Goal: Task Accomplishment & Management: Use online tool/utility

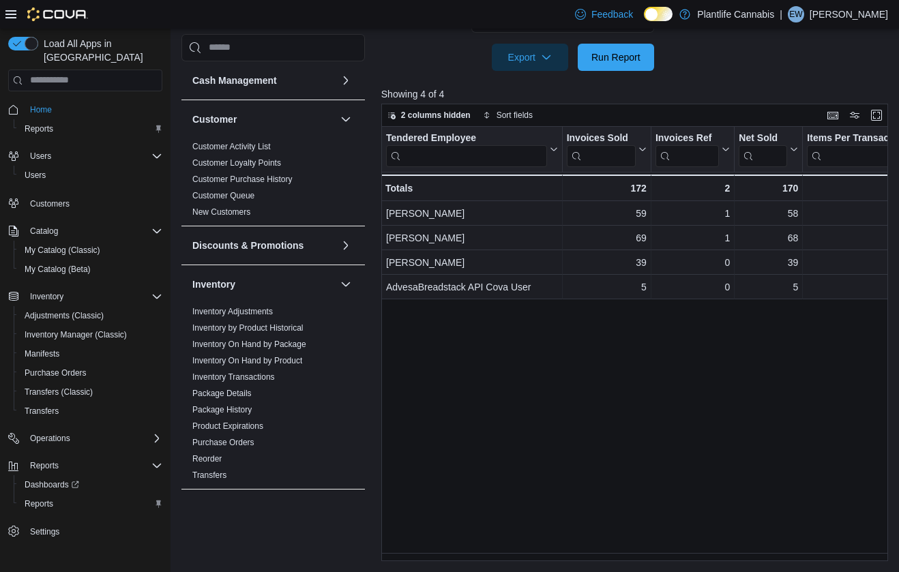
scroll to position [503, 0]
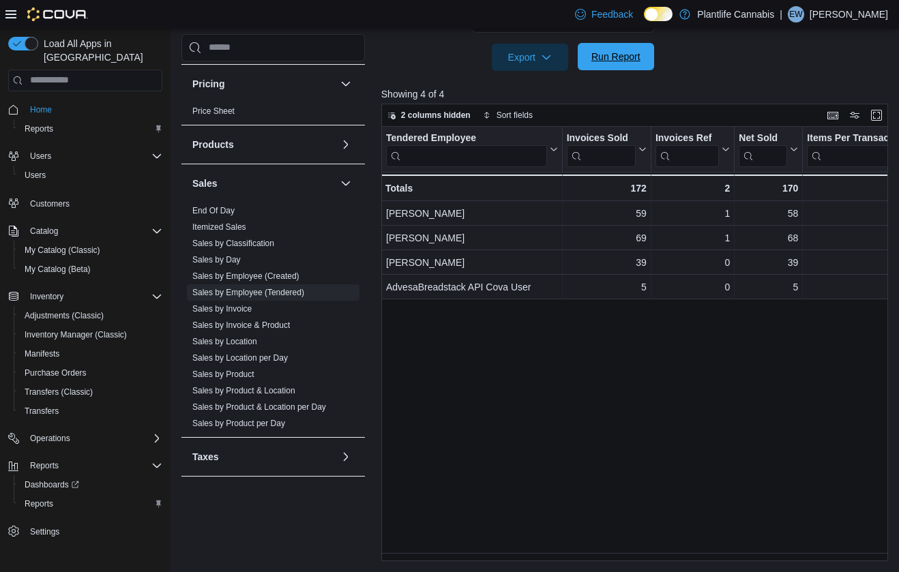
click at [614, 61] on span "Run Report" at bounding box center [615, 57] width 49 height 14
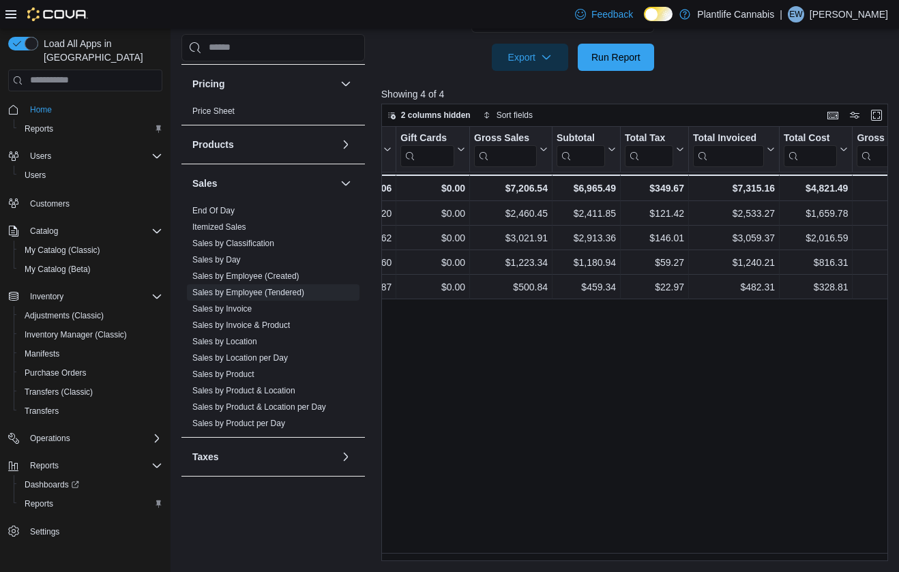
scroll to position [0, 798]
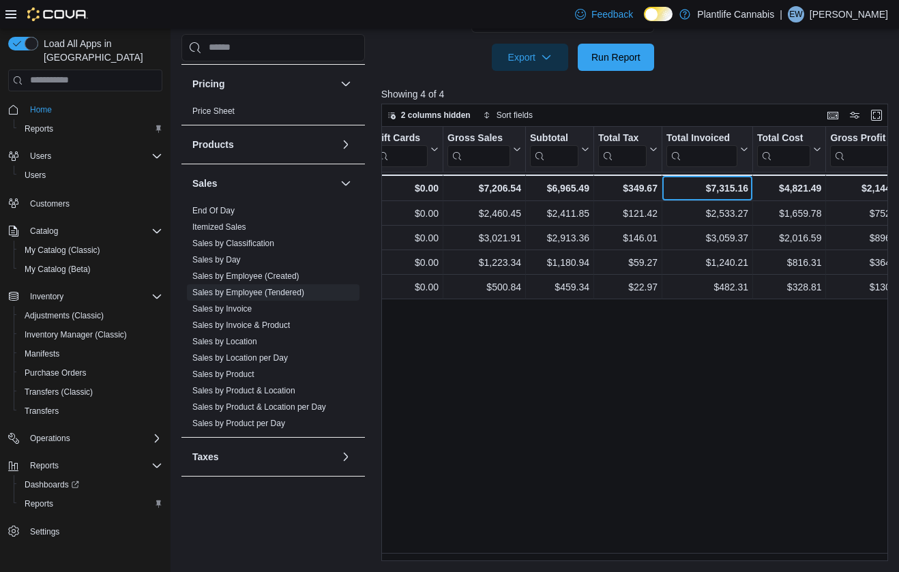
click at [738, 186] on div "$7,315.16" at bounding box center [707, 188] width 82 height 16
copy div "7,315.16"
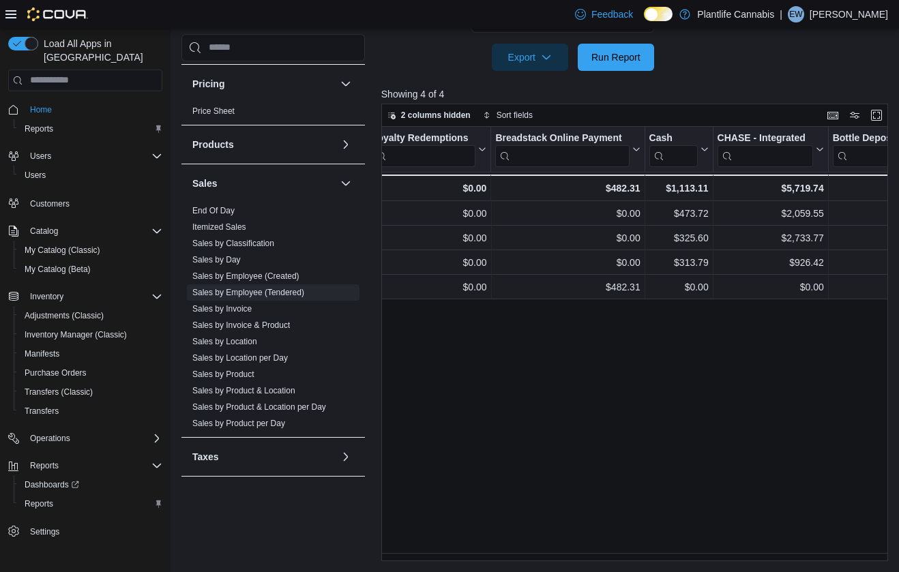
scroll to position [0, 1645]
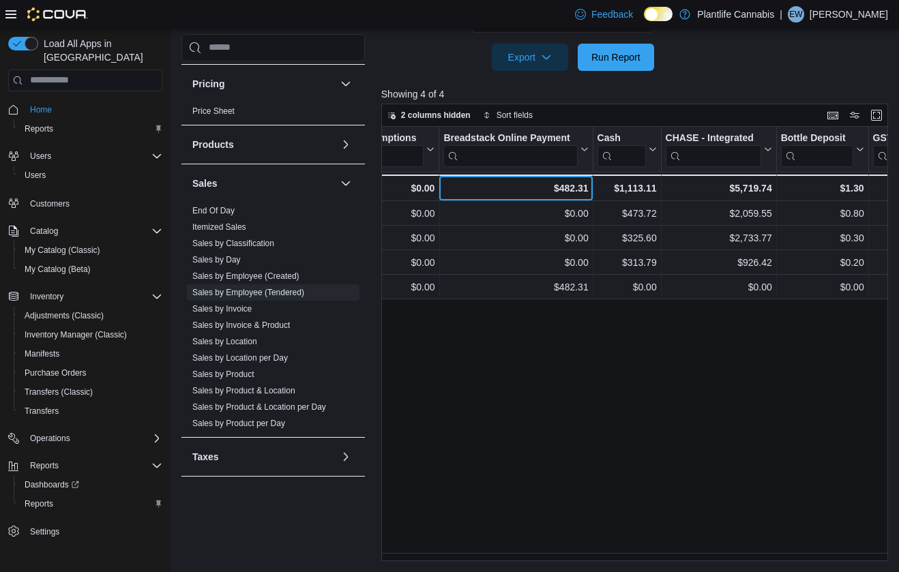
click at [583, 194] on div "$482.31" at bounding box center [515, 188] width 145 height 16
copy div "482.31"
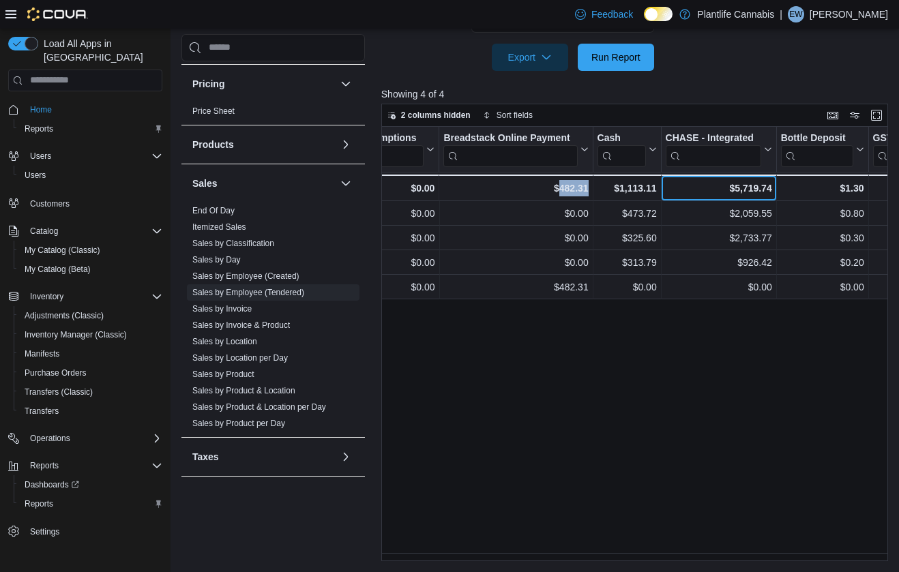
click at [731, 198] on div "$5,719.74 - CHASE - Integrated, column 21, row 5" at bounding box center [718, 188] width 115 height 27
click at [748, 188] on div "$5,719.74" at bounding box center [718, 188] width 106 height 16
copy div "$5,719.74"
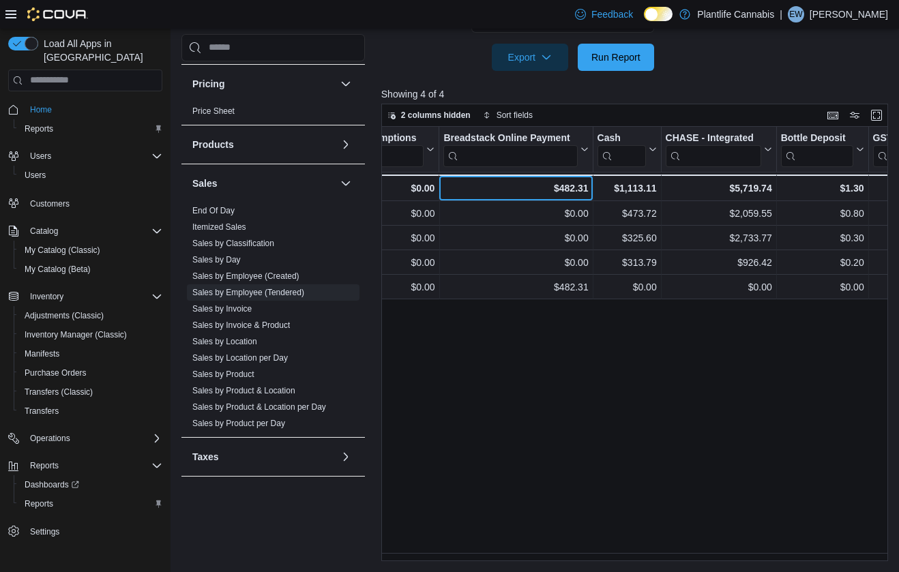
click at [563, 184] on div "$482.31" at bounding box center [515, 188] width 145 height 16
copy div "482.31"
drag, startPoint x: 777, startPoint y: 561, endPoint x: 739, endPoint y: 561, distance: 38.2
click at [739, 561] on div "Reports Feedback Cash Management Cash Management Cash Out Details Customer Cust…" at bounding box center [537, 61] width 733 height 1022
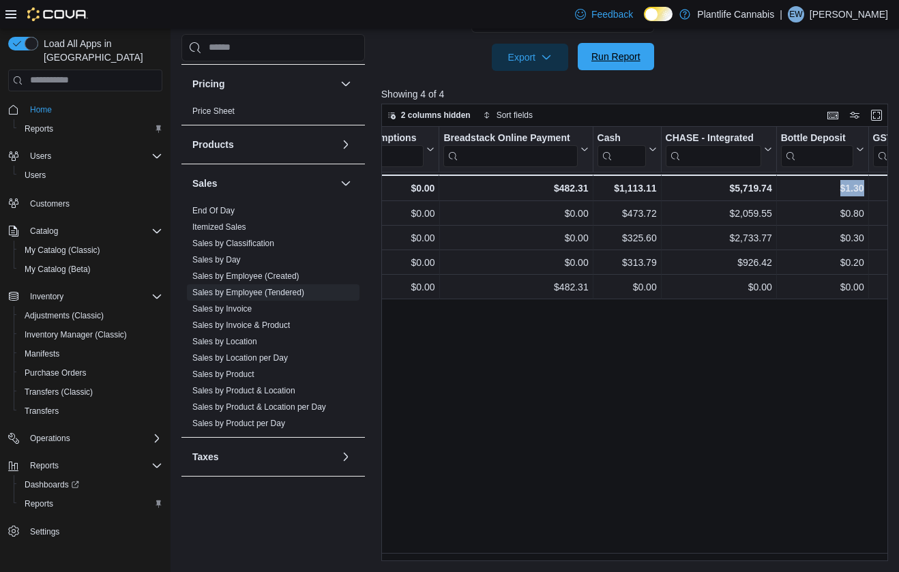
click at [626, 55] on span "Run Report" at bounding box center [615, 57] width 49 height 14
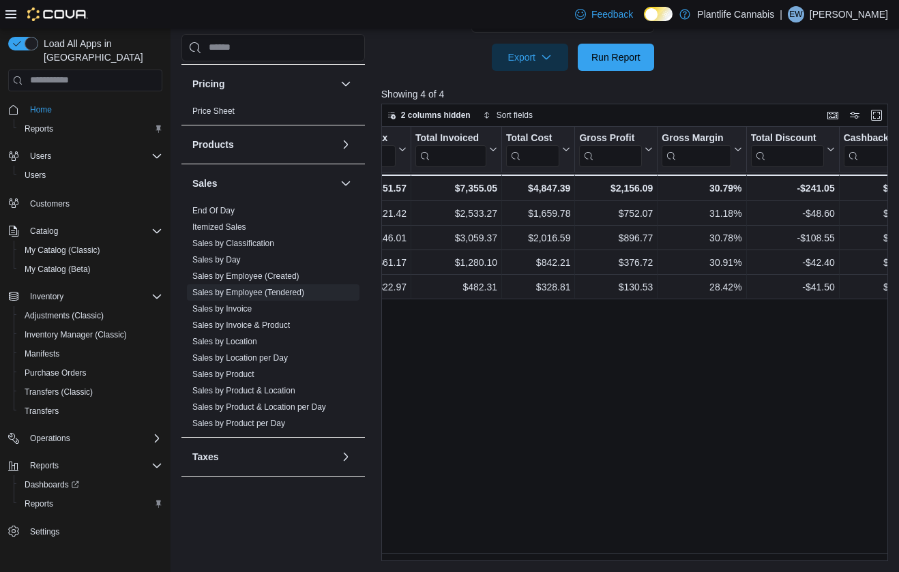
scroll to position [0, 998]
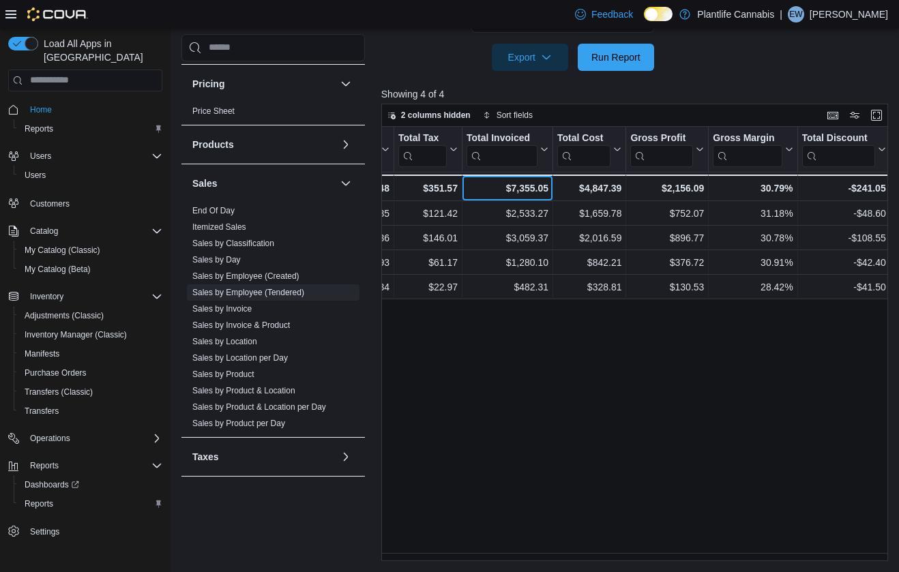
click at [544, 187] on div "$7,355.05" at bounding box center [508, 188] width 82 height 16
copy div "7,355.05"
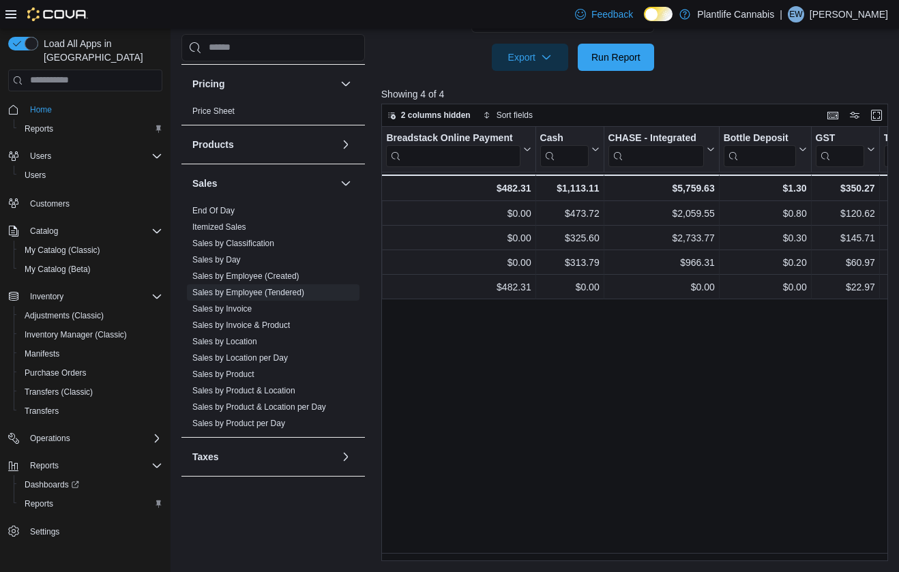
scroll to position [0, 1757]
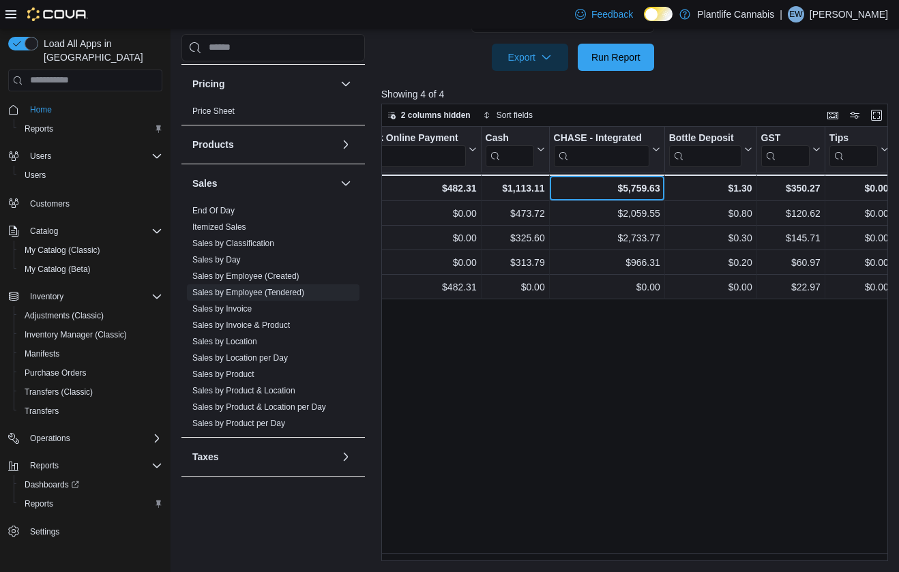
click at [641, 184] on div "$5,759.63" at bounding box center [606, 188] width 106 height 16
copy div "5,759.63"
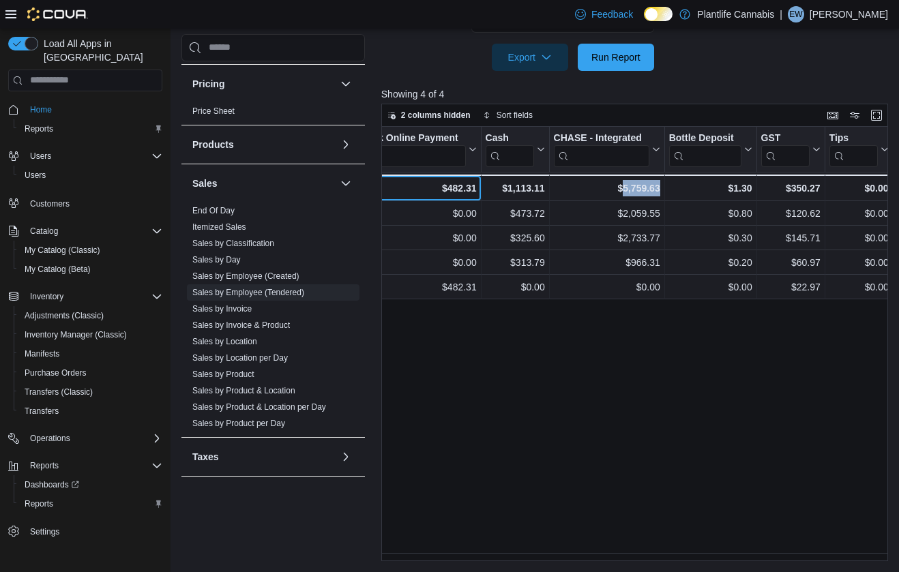
click at [455, 185] on div "$482.31" at bounding box center [404, 188] width 145 height 16
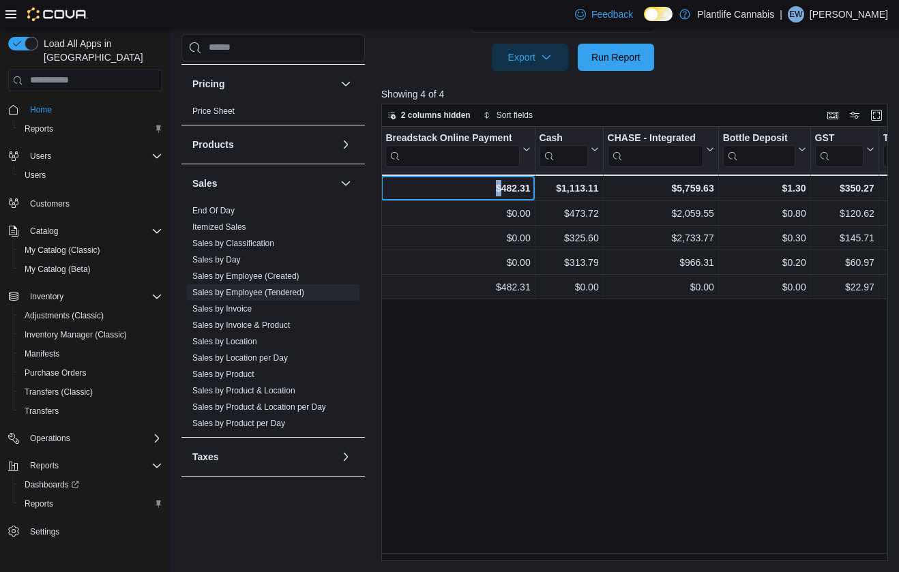
click at [455, 186] on div "$482.31" at bounding box center [457, 188] width 145 height 16
click at [505, 183] on div "$482.31" at bounding box center [457, 188] width 145 height 16
drag, startPoint x: 505, startPoint y: 183, endPoint x: 538, endPoint y: 172, distance: 34.7
click at [508, 183] on div "$482.31" at bounding box center [457, 188] width 145 height 16
copy div "482.31"
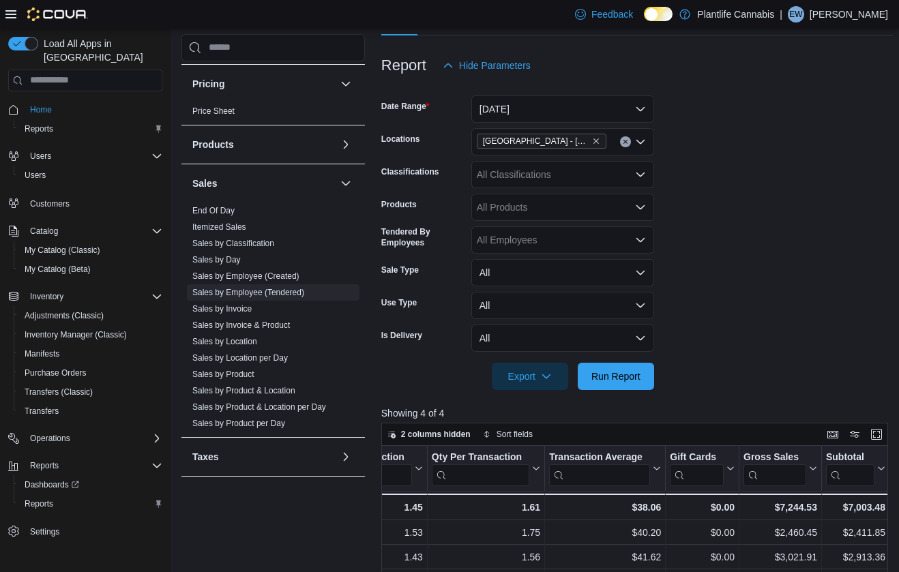
scroll to position [0, 0]
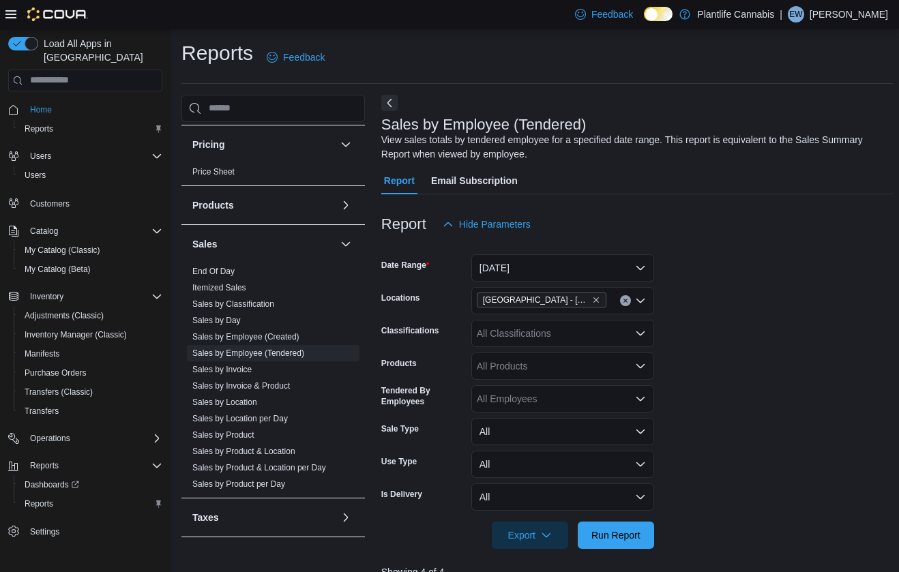
click at [529, 329] on div "All Classifications" at bounding box center [562, 333] width 183 height 27
type input "***"
click at [572, 350] on span "Accessory Group" at bounding box center [537, 357] width 73 height 14
click at [625, 539] on span "Run Report" at bounding box center [615, 535] width 49 height 14
click at [628, 338] on div "Accessory Group" at bounding box center [562, 333] width 183 height 27
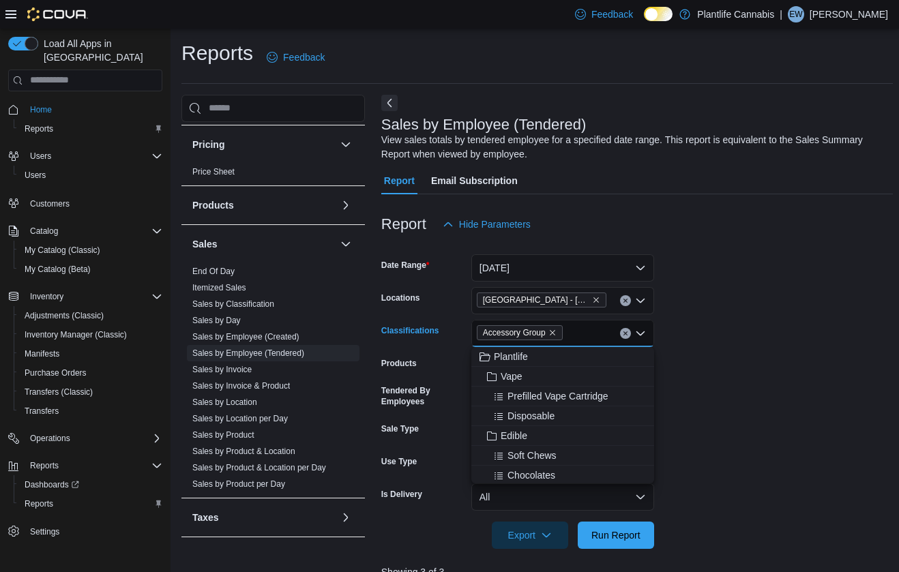
click at [628, 336] on button "Clear input" at bounding box center [625, 333] width 11 height 11
click at [612, 531] on span "Run Report" at bounding box center [615, 535] width 49 height 14
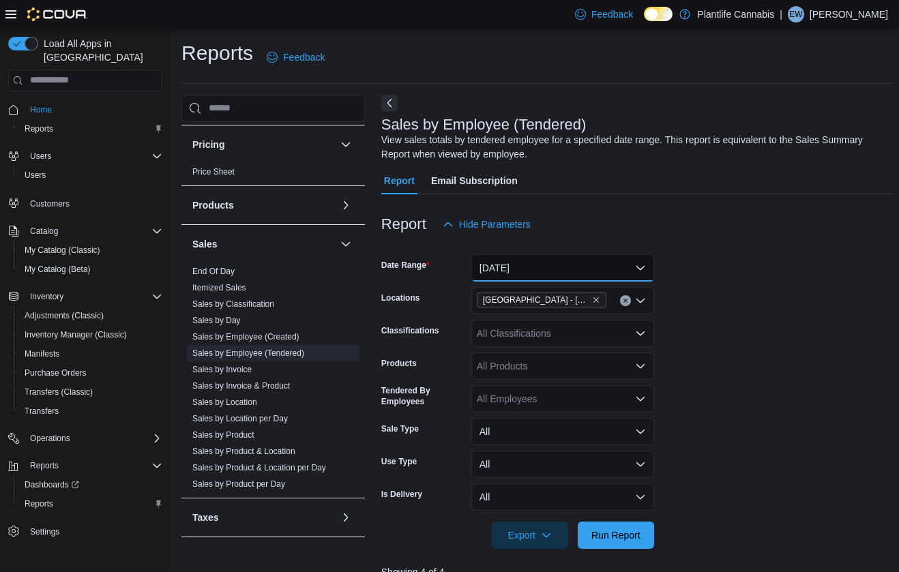
click at [512, 266] on button "[DATE]" at bounding box center [562, 267] width 183 height 27
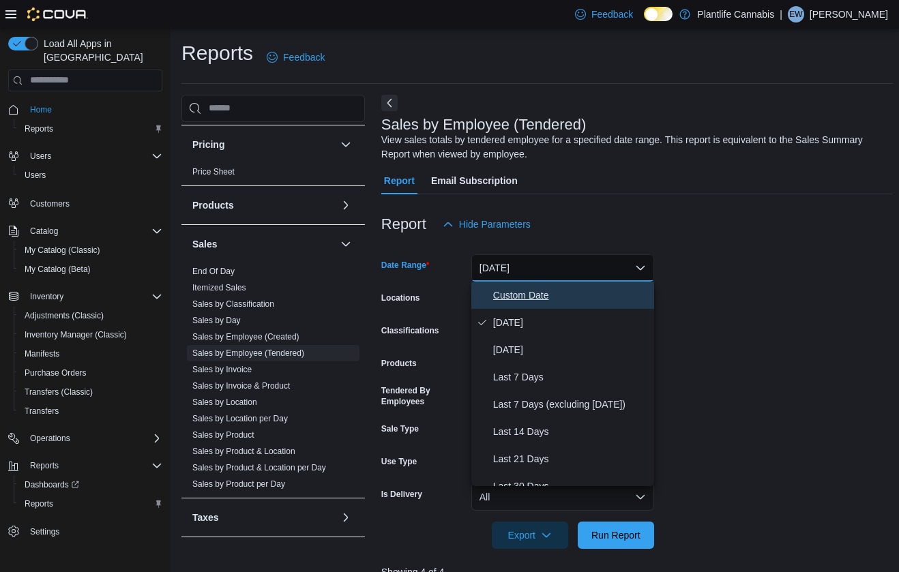
click at [518, 298] on span "Custom Date" at bounding box center [571, 295] width 156 height 16
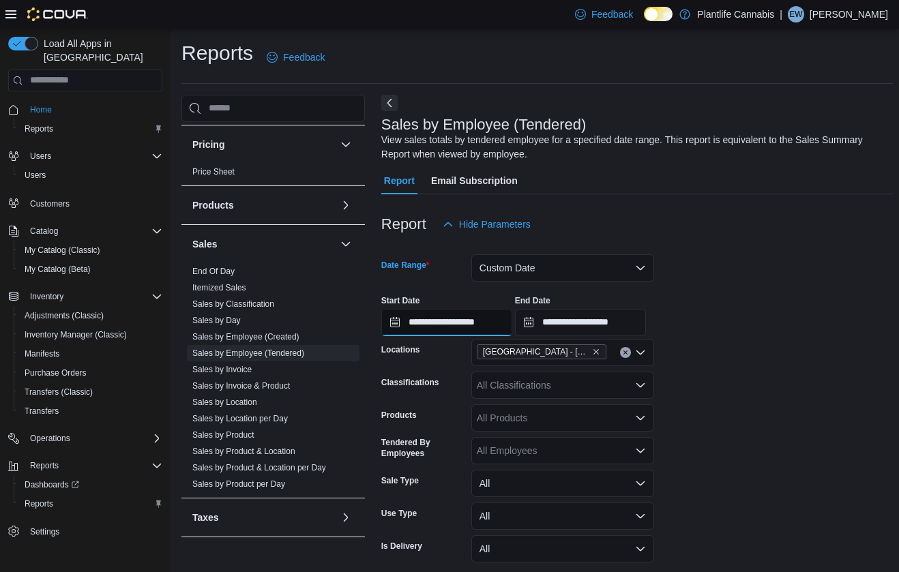
click at [471, 319] on input "**********" at bounding box center [446, 322] width 131 height 27
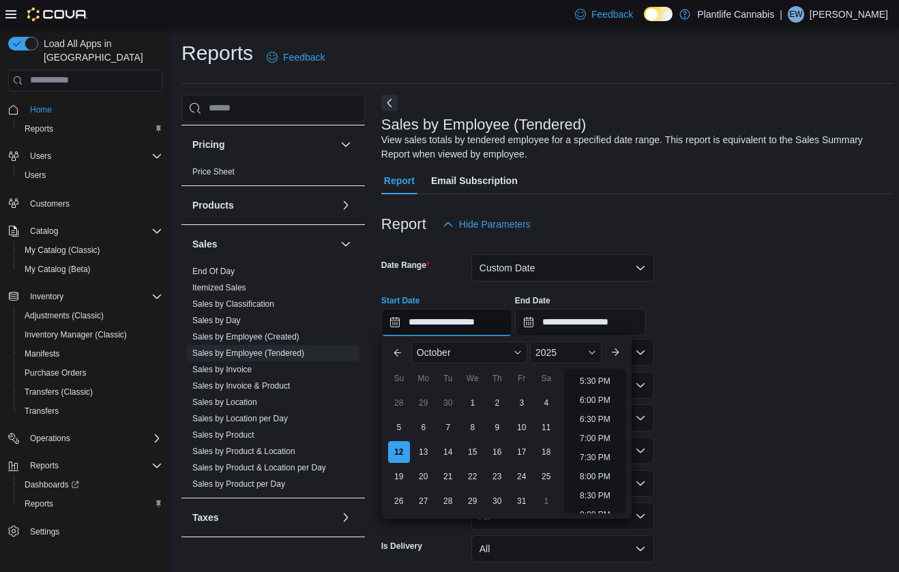
scroll to position [775, 0]
click at [604, 446] on li "10:00 PM" at bounding box center [595, 445] width 46 height 16
type input "**********"
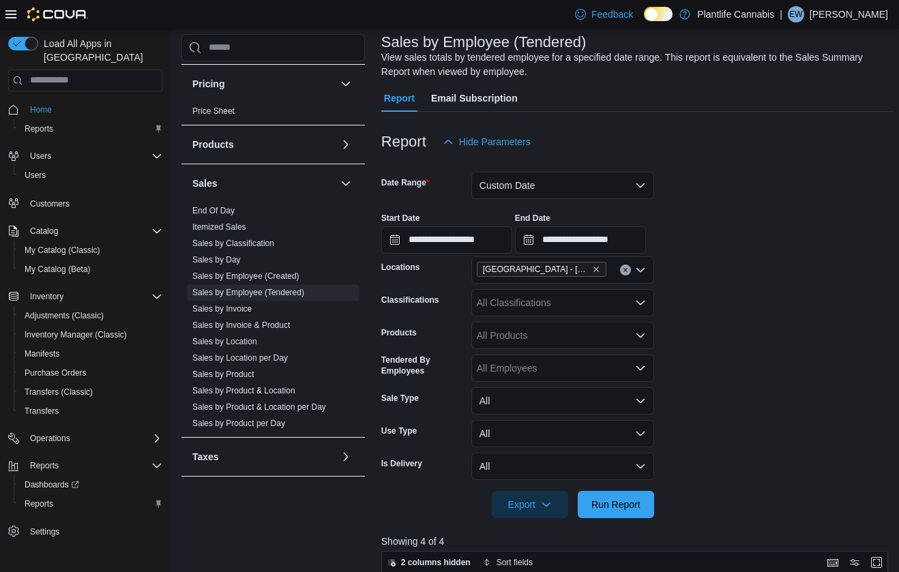
scroll to position [249, 0]
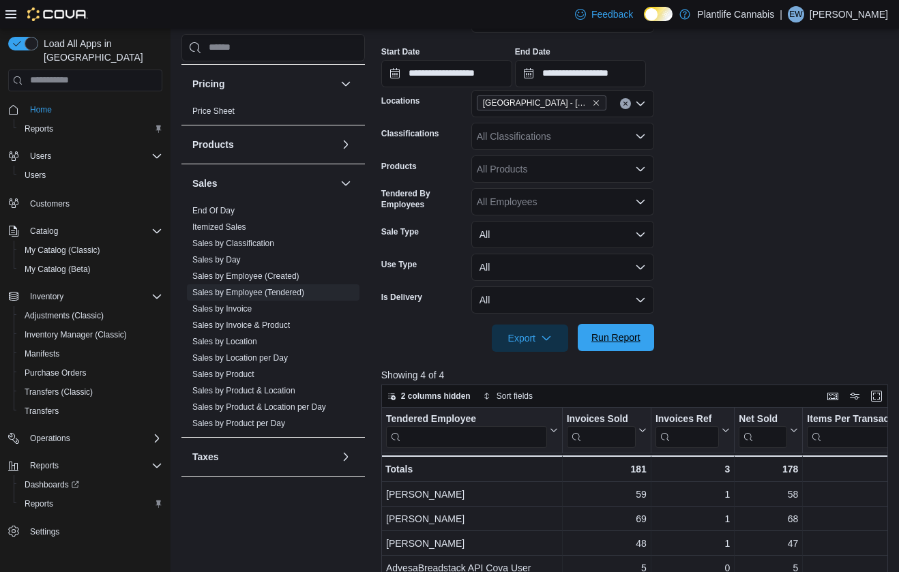
click at [612, 338] on span "Run Report" at bounding box center [615, 338] width 49 height 14
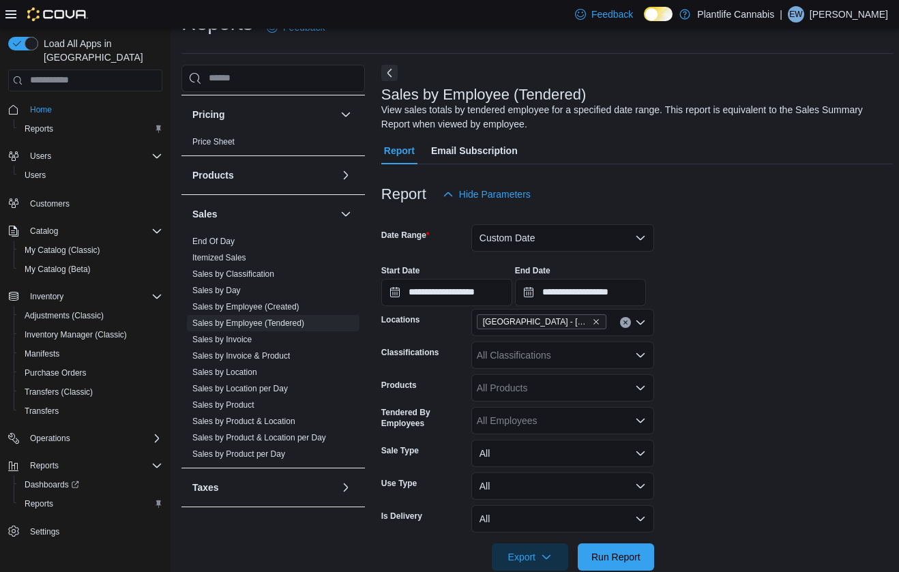
scroll to position [1, 0]
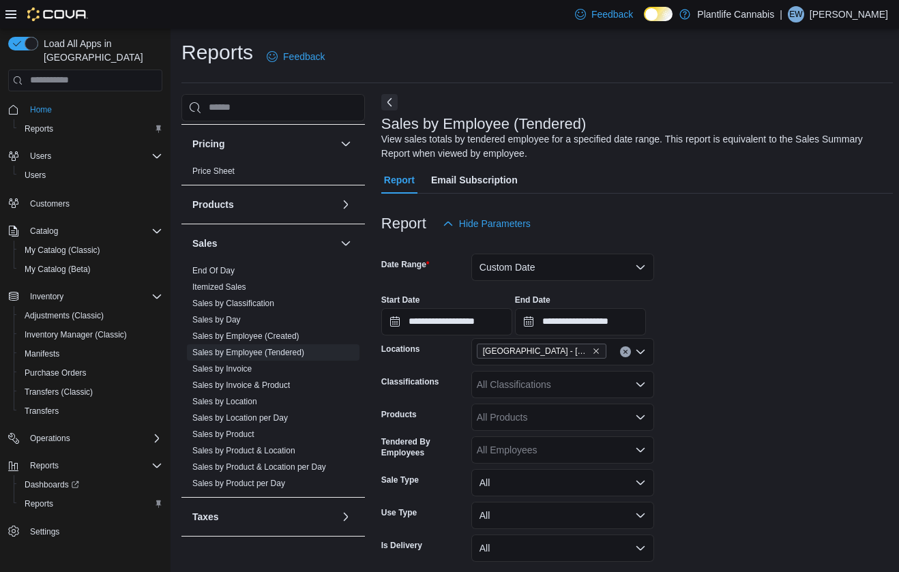
click at [626, 359] on div "[GEOGRAPHIC_DATA] - [GEOGRAPHIC_DATA]" at bounding box center [562, 351] width 183 height 27
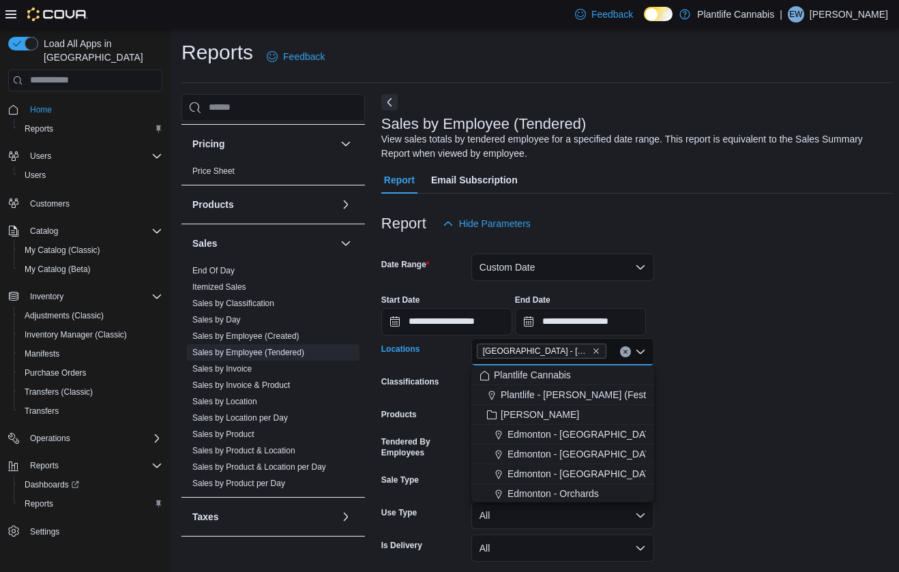
click at [626, 358] on div "[GEOGRAPHIC_DATA] - [GEOGRAPHIC_DATA]" at bounding box center [562, 351] width 183 height 27
click at [629, 351] on button "Clear input" at bounding box center [625, 352] width 11 height 11
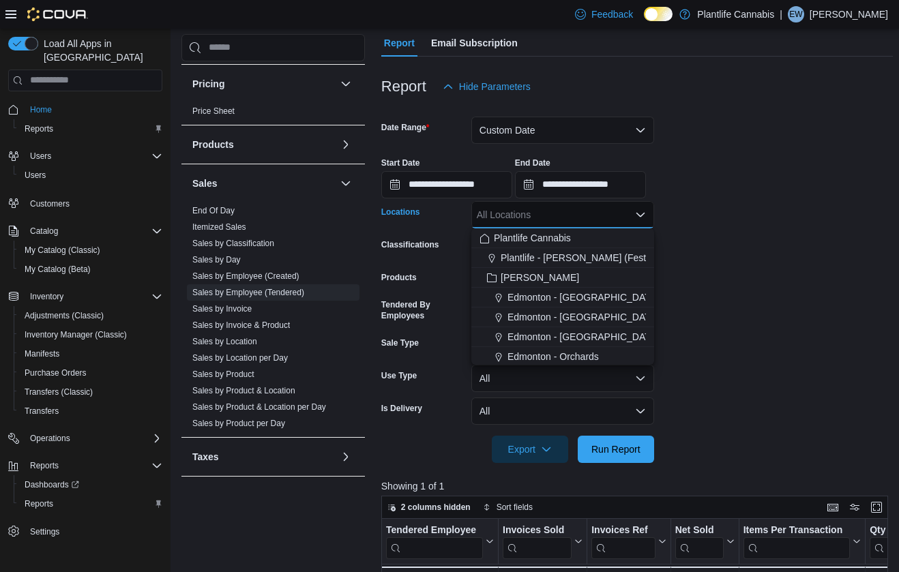
scroll to position [284, 0]
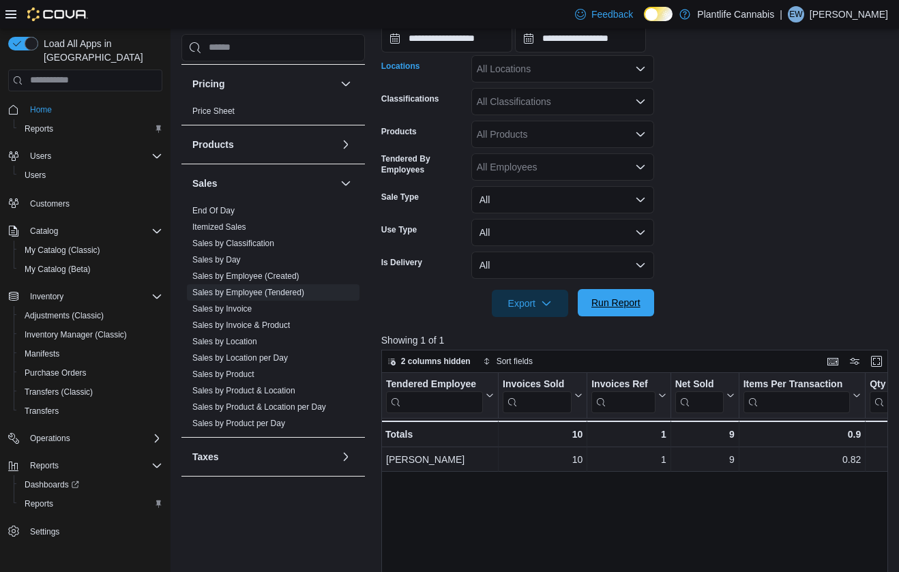
click at [634, 314] on span "Run Report" at bounding box center [616, 302] width 60 height 27
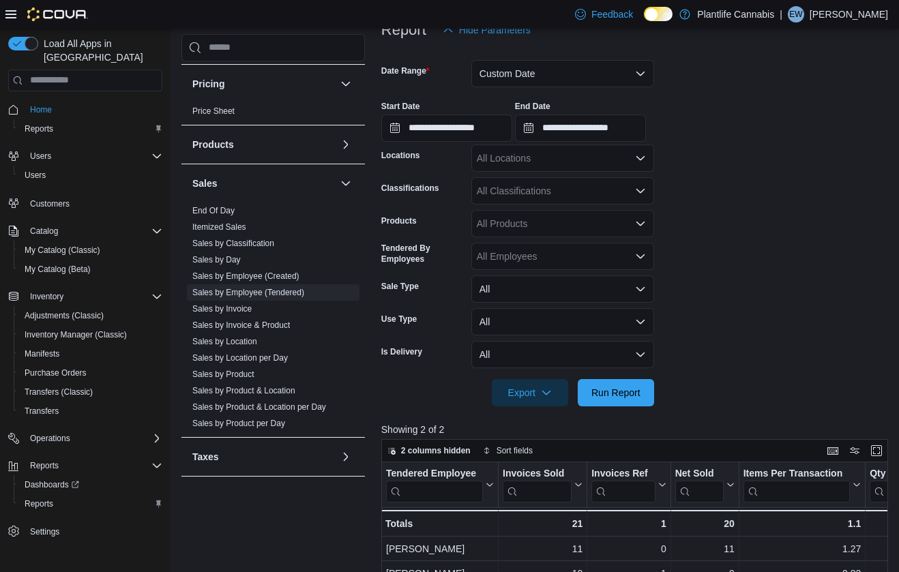
scroll to position [41, 0]
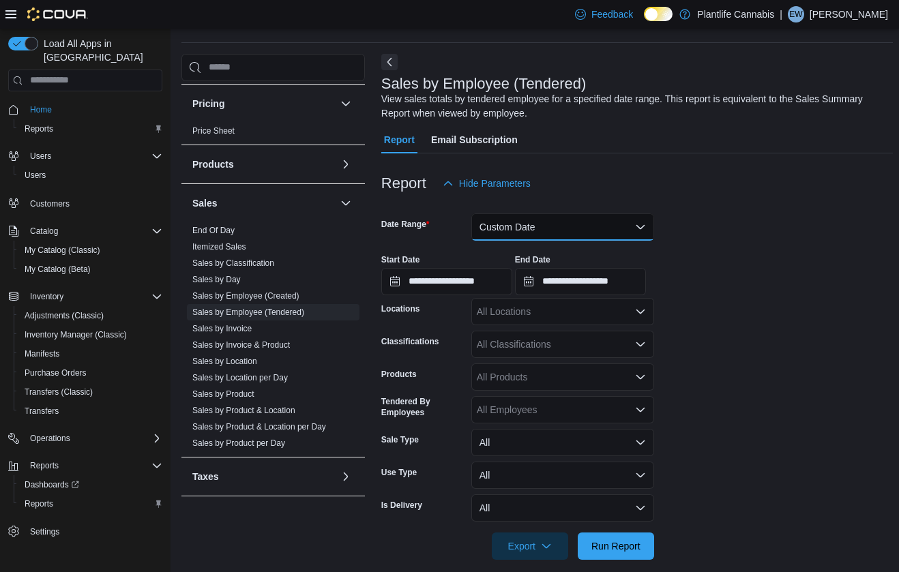
click at [576, 222] on button "Custom Date" at bounding box center [562, 227] width 183 height 27
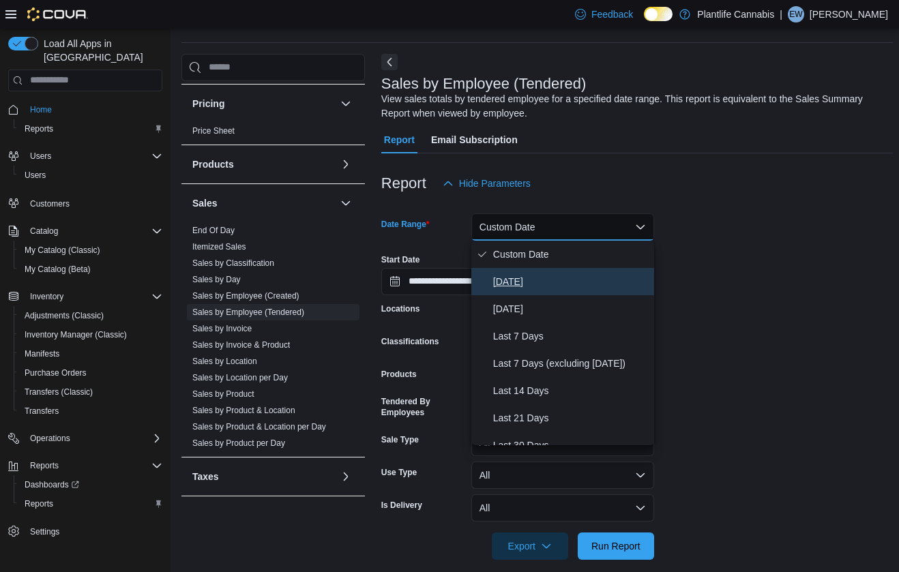
click at [560, 274] on span "[DATE]" at bounding box center [571, 282] width 156 height 16
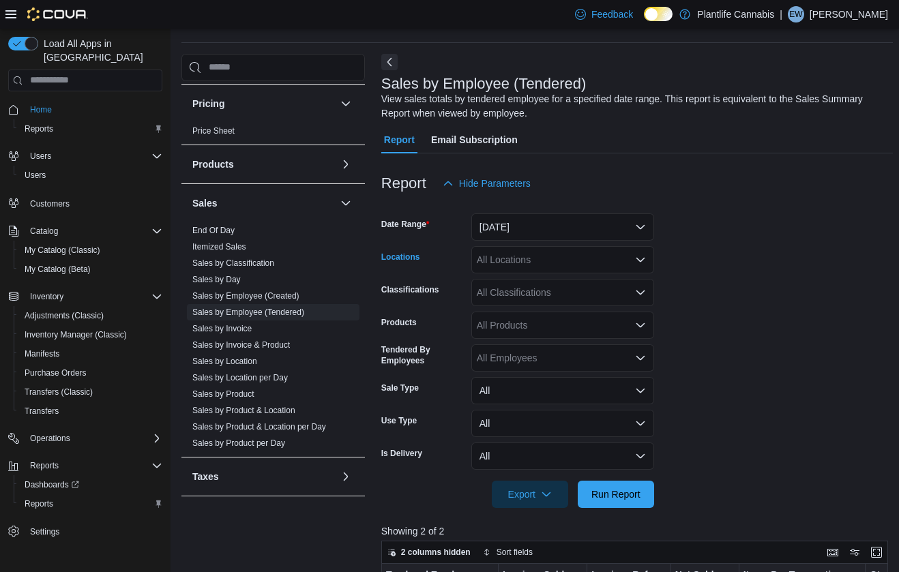
click at [546, 259] on div "All Locations" at bounding box center [562, 259] width 183 height 27
type input "**"
click at [568, 282] on span "[GEOGRAPHIC_DATA] - [GEOGRAPHIC_DATA]" at bounding box center [611, 283] width 207 height 14
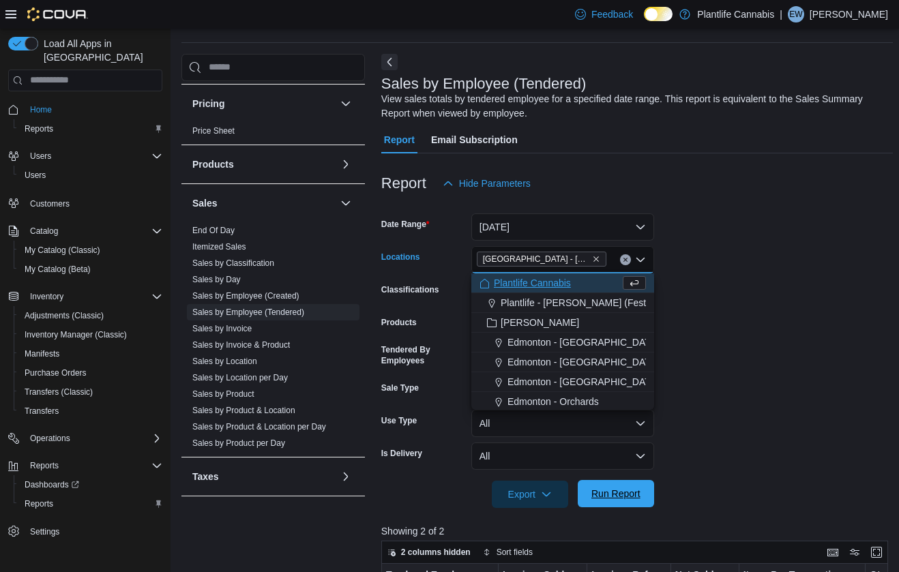
click at [617, 497] on span "Run Report" at bounding box center [615, 494] width 49 height 14
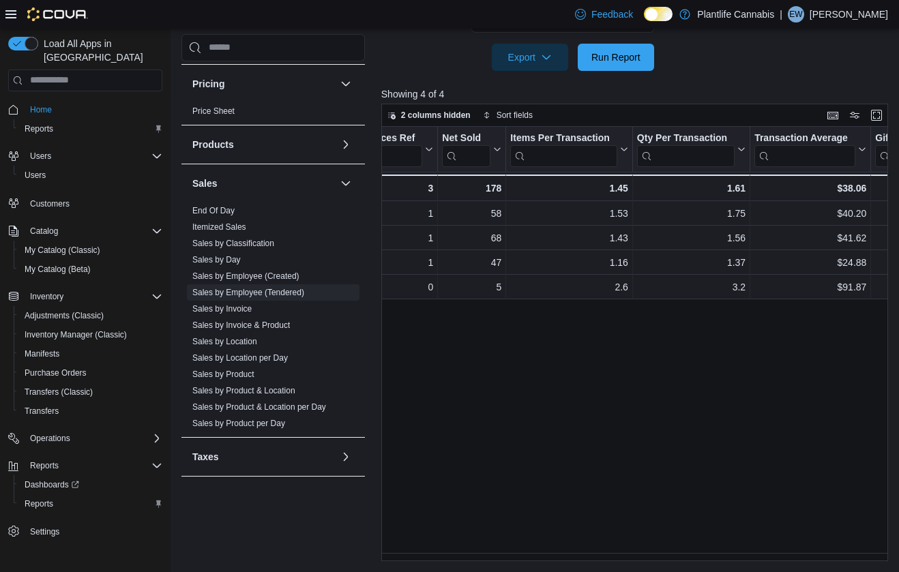
scroll to position [0, 299]
click at [480, 553] on div "Tendered Employee Click to view column header actions Invoices Sold Click to vi…" at bounding box center [637, 344] width 512 height 435
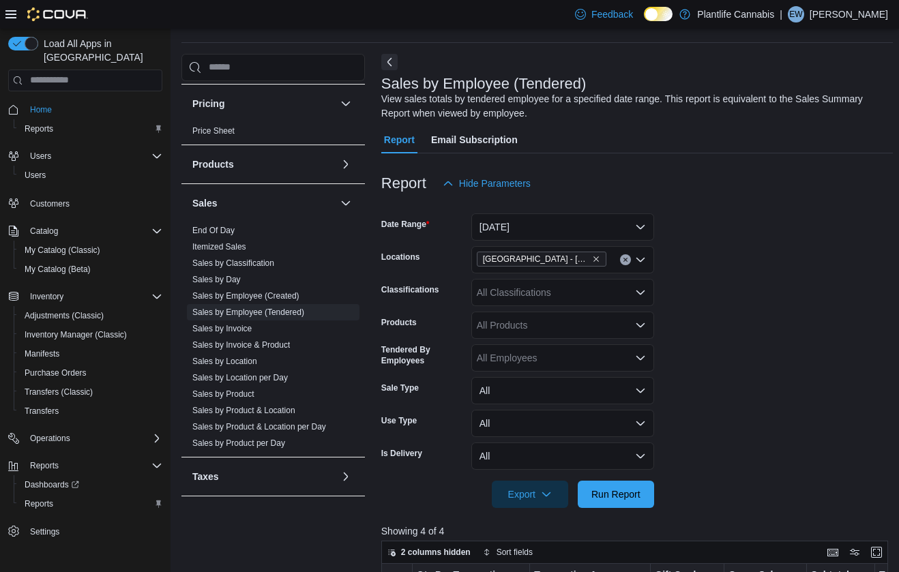
scroll to position [0, 0]
